Goal: Find contact information: Find contact information

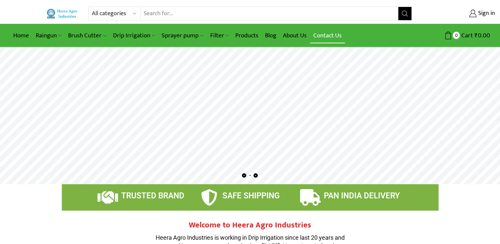
click at [325, 34] on link "Contact Us" at bounding box center [327, 36] width 35 height 16
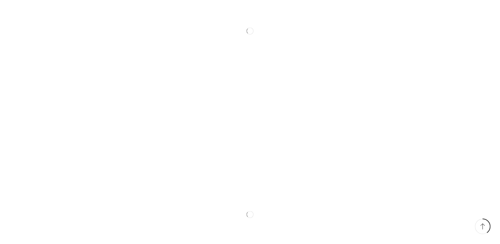
scroll to position [519, 0]
